Goal: Obtain resource: Obtain resource

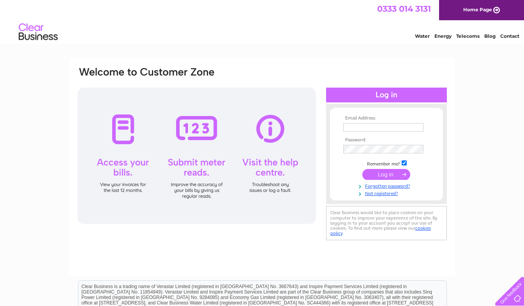
type input "fallon.bennett@g-s.co.uk"
drag, startPoint x: 0, startPoint y: 0, endPoint x: 389, endPoint y: 178, distance: 427.6
click at [389, 178] on input "submit" at bounding box center [386, 174] width 48 height 11
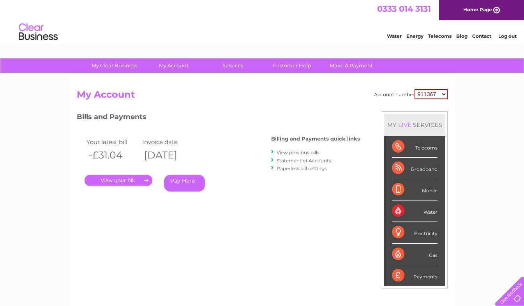
click at [435, 93] on select "911367 922915 927535 971923 980176 980177 991309 991588 991738 991825 993673 99…" at bounding box center [431, 94] width 33 height 10
select select "980176"
click at [415, 89] on select "911367 922915 927535 971923 980176 980177 991309 991588 991738 991825 993673 99…" at bounding box center [431, 94] width 33 height 10
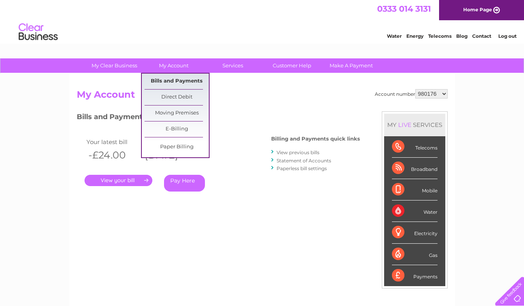
click at [173, 76] on link "Bills and Payments" at bounding box center [177, 82] width 64 height 16
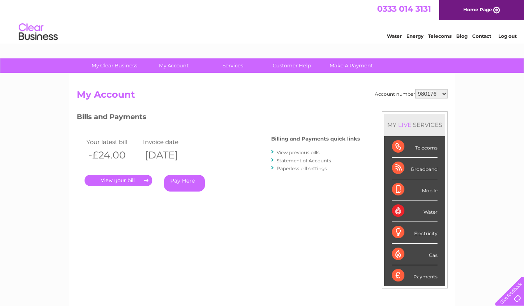
click at [309, 161] on link "Statement of Accounts" at bounding box center [304, 161] width 55 height 6
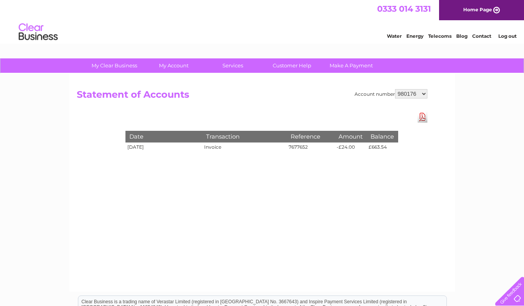
click at [410, 95] on select "911367 922915 927535 971923 980176 980177 991309 991588 991738 991825 993673 99…" at bounding box center [411, 93] width 32 height 9
select select "991738"
click at [395, 89] on select "911367 922915 927535 971923 980176 980177 991309 991588 991738 991825 993673 99…" at bounding box center [411, 93] width 32 height 9
click at [397, 98] on select "911367 922915 927535 971923 980176 980177 991309 991588 991738 991825 993673 99…" at bounding box center [411, 93] width 32 height 9
select select "993673"
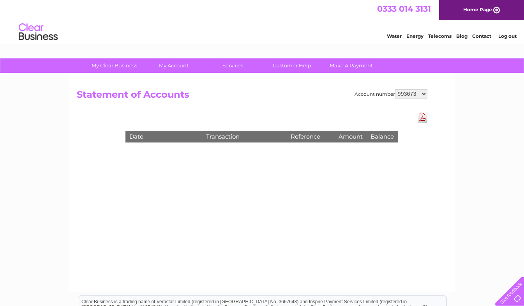
click at [395, 89] on select "911367 922915 927535 971923 980176 980177 991309 991588 991738 991825 993673 99…" at bounding box center [411, 93] width 32 height 9
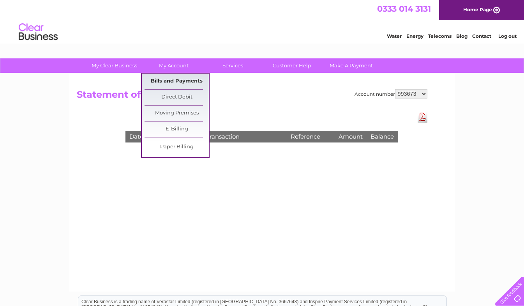
click at [178, 87] on link "Bills and Payments" at bounding box center [177, 82] width 64 height 16
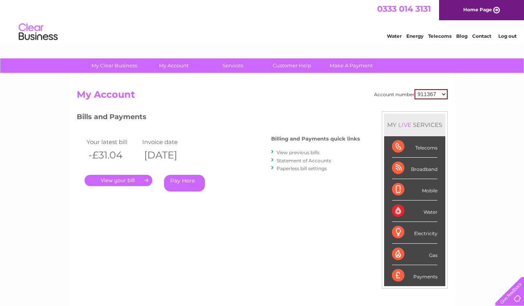
click at [440, 98] on select "911367 922915 927535 971923 980176 980177 991309 991588 991738 991825 993673 99…" at bounding box center [431, 94] width 33 height 10
select select "997053"
click at [415, 89] on select "911367 922915 927535 971923 980176 980177 991309 991588 991738 991825 993673 99…" at bounding box center [431, 94] width 33 height 10
click at [301, 161] on link "Statement of Accounts" at bounding box center [304, 161] width 55 height 6
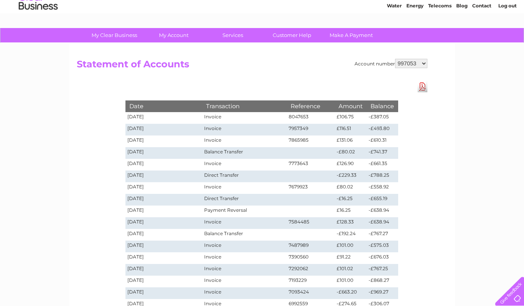
scroll to position [39, 0]
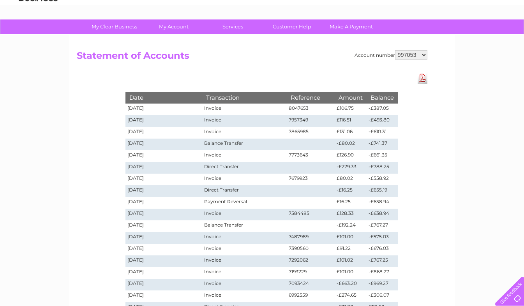
click at [422, 76] on link "Download Pdf" at bounding box center [423, 77] width 10 height 11
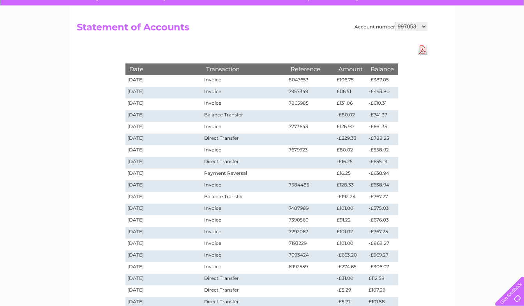
scroll to position [0, 0]
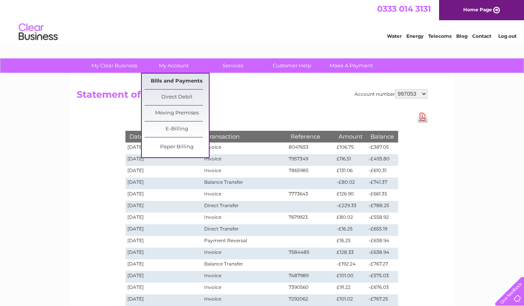
click at [170, 76] on link "Bills and Payments" at bounding box center [177, 82] width 64 height 16
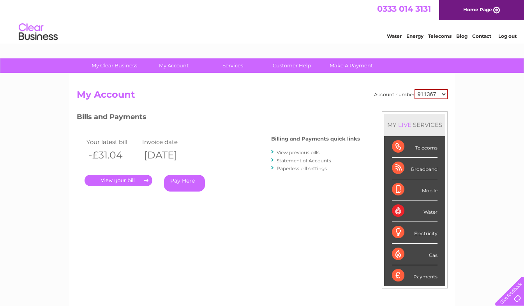
click at [421, 94] on select "911367 922915 927535 971923 980176 980177 991309 991588 991738 991825 993673 99…" at bounding box center [431, 94] width 33 height 10
select select "997053"
click at [415, 89] on select "911367 922915 927535 971923 980176 980177 991309 991588 991738 991825 993673 99…" at bounding box center [431, 94] width 33 height 10
click at [299, 154] on link "View previous bills" at bounding box center [298, 153] width 43 height 6
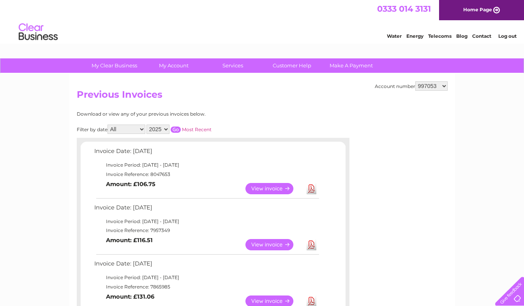
click at [288, 188] on link "View" at bounding box center [274, 188] width 57 height 11
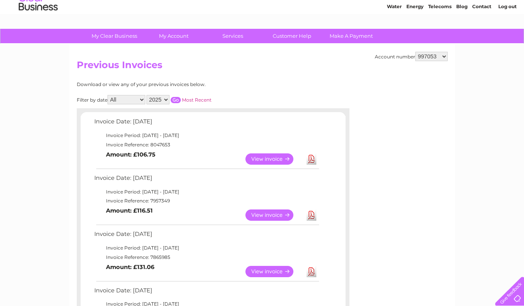
scroll to position [39, 0]
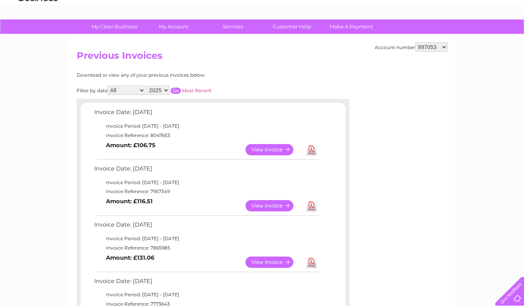
click at [311, 148] on link "Download" at bounding box center [312, 149] width 10 height 11
click at [258, 145] on link "View" at bounding box center [274, 149] width 57 height 11
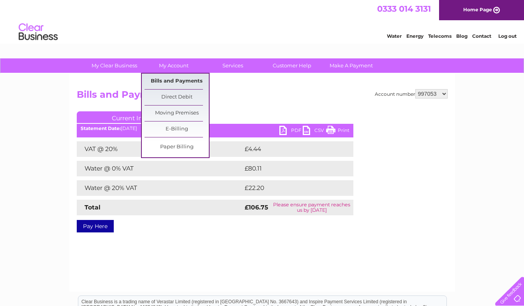
click at [173, 76] on link "Bills and Payments" at bounding box center [177, 82] width 64 height 16
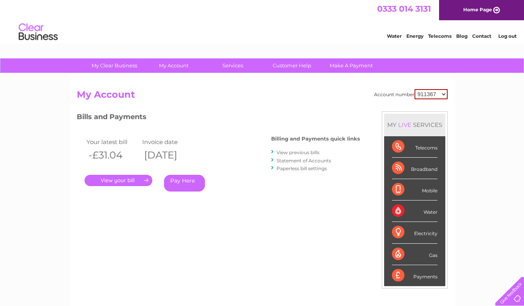
click at [431, 98] on select "911367 922915 927535 971923 980176 980177 991309 991588 991738 991825 993673 99…" at bounding box center [431, 94] width 33 height 10
select select "997053"
click at [415, 89] on select "911367 922915 927535 971923 980176 980177 991309 991588 991738 991825 993673 99…" at bounding box center [431, 94] width 33 height 10
click at [299, 161] on link "Statement of Accounts" at bounding box center [304, 161] width 55 height 6
